Goal: Transaction & Acquisition: Purchase product/service

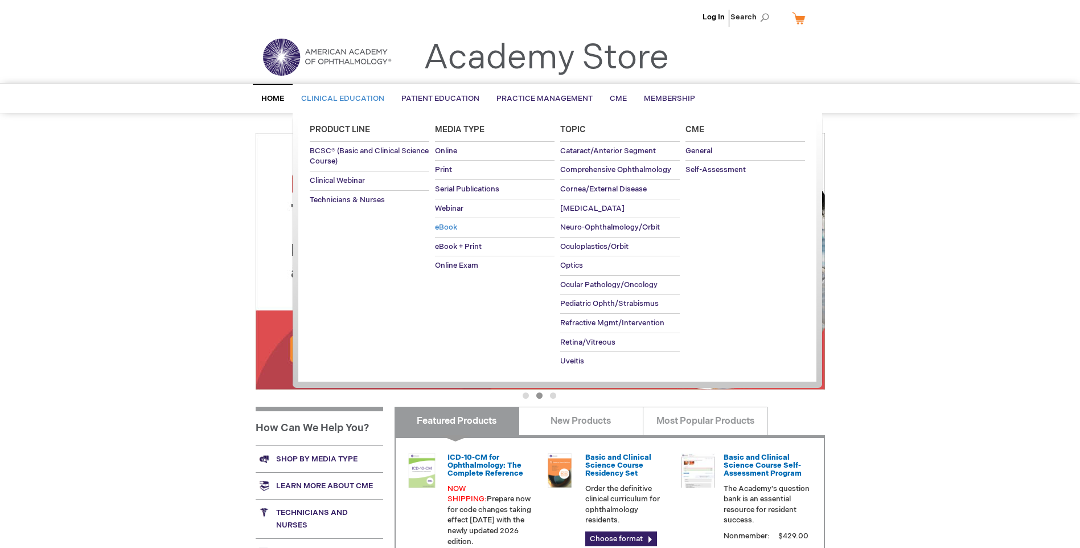
click at [446, 227] on span "eBook" at bounding box center [446, 227] width 22 height 9
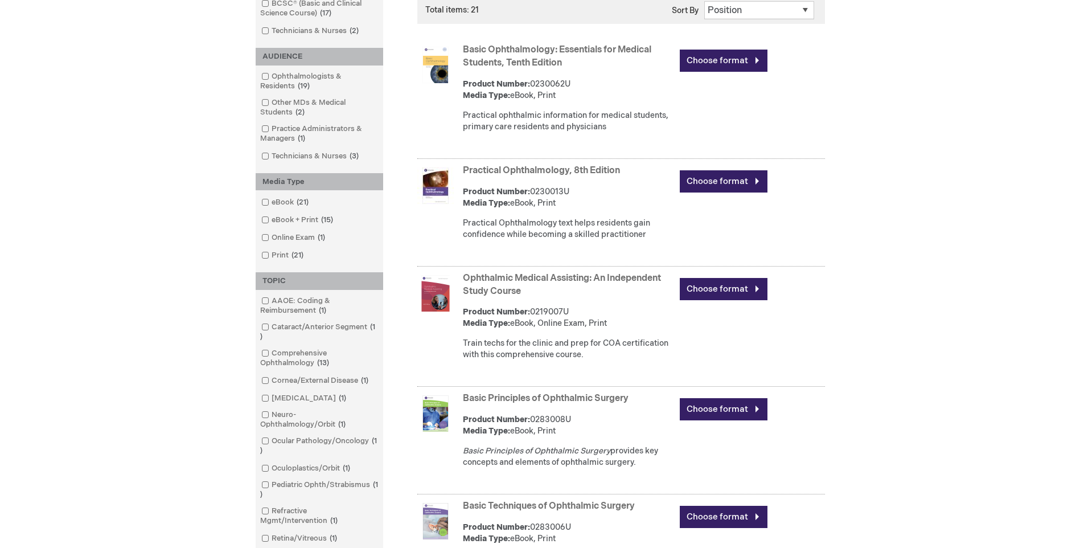
scroll to position [285, 0]
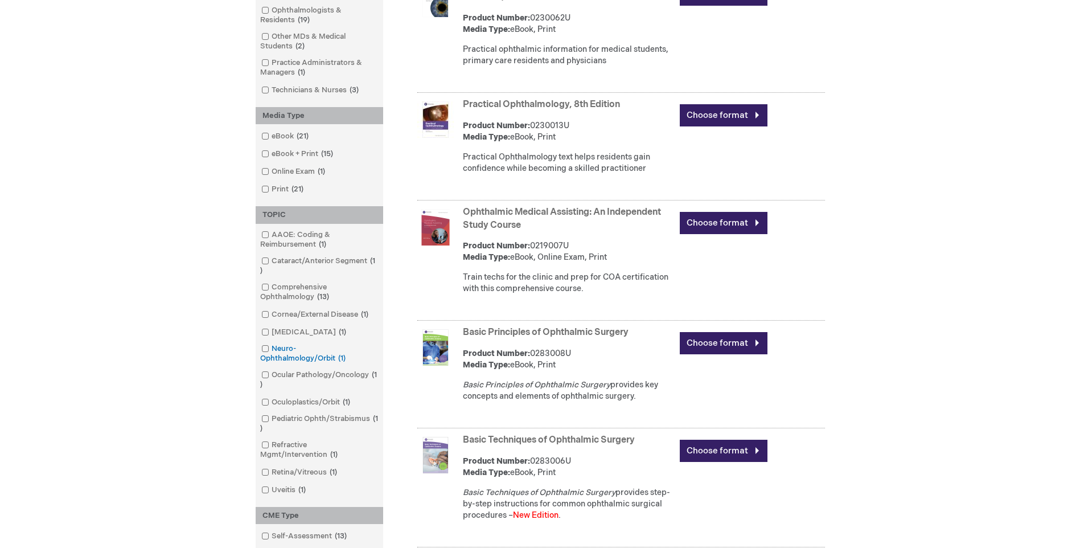
click at [282, 347] on link "Neuro-Ophthalmology/Orbit 1 item" at bounding box center [320, 353] width 122 height 21
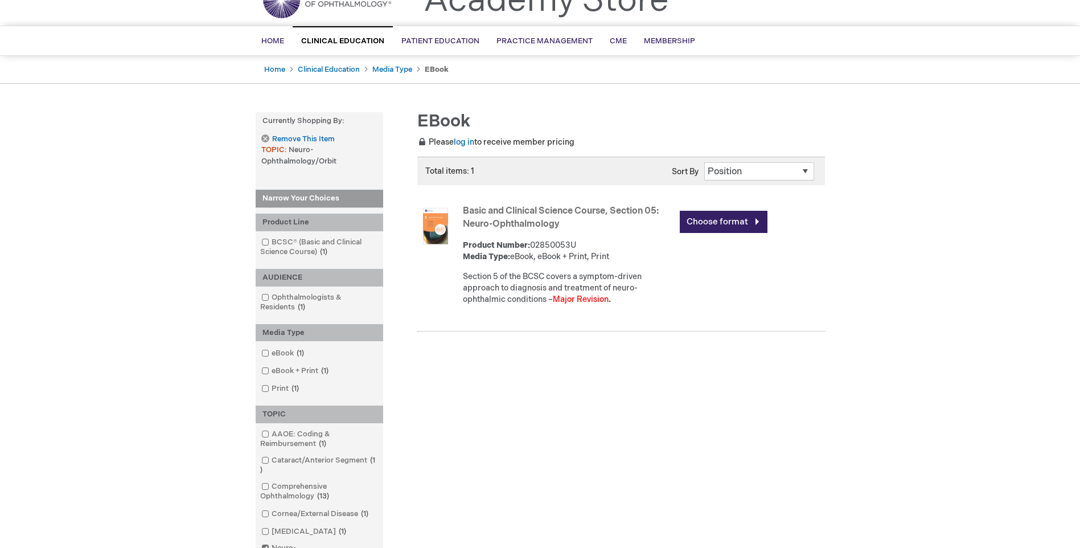
scroll to position [57, 0]
click at [517, 210] on link "Basic and Clinical Science Course, Section 05: Neuro-Ophthalmology" at bounding box center [561, 218] width 196 height 24
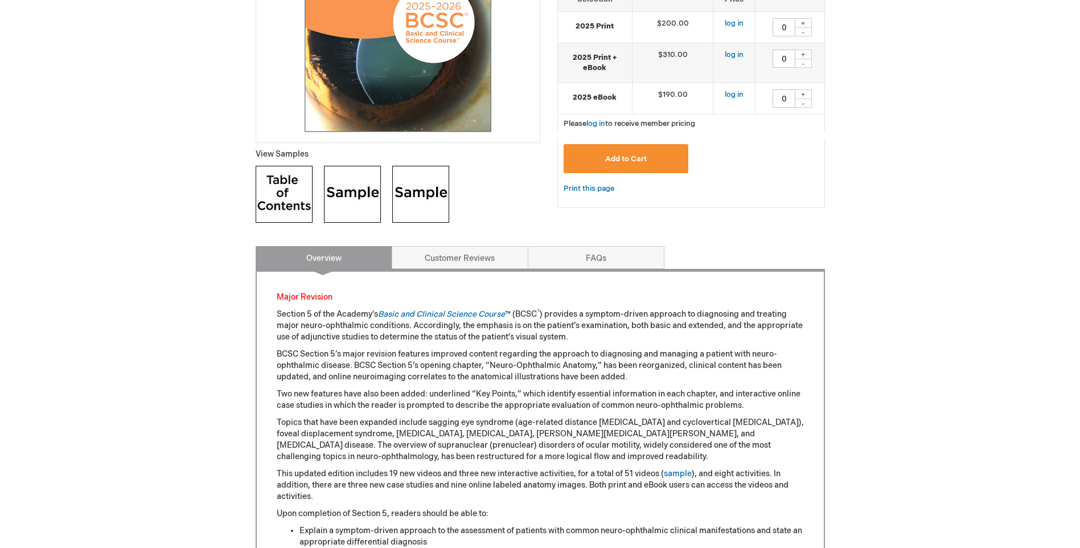
scroll to position [114, 0]
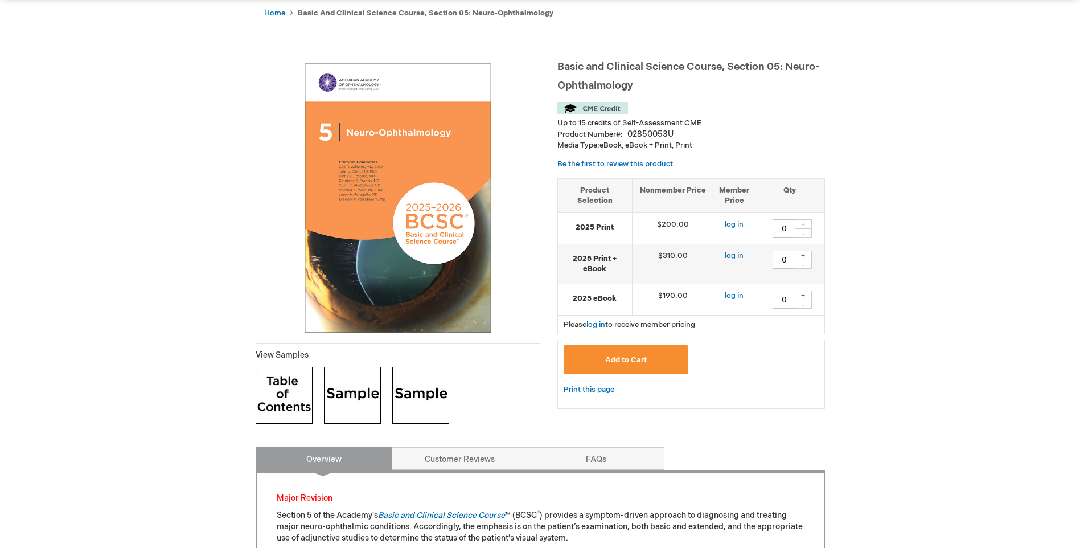
drag, startPoint x: 802, startPoint y: 296, endPoint x: 792, endPoint y: 302, distance: 11.5
click at [802, 296] on div "+" at bounding box center [803, 295] width 17 height 10
type input "1"
